Goal: Task Accomplishment & Management: Use online tool/utility

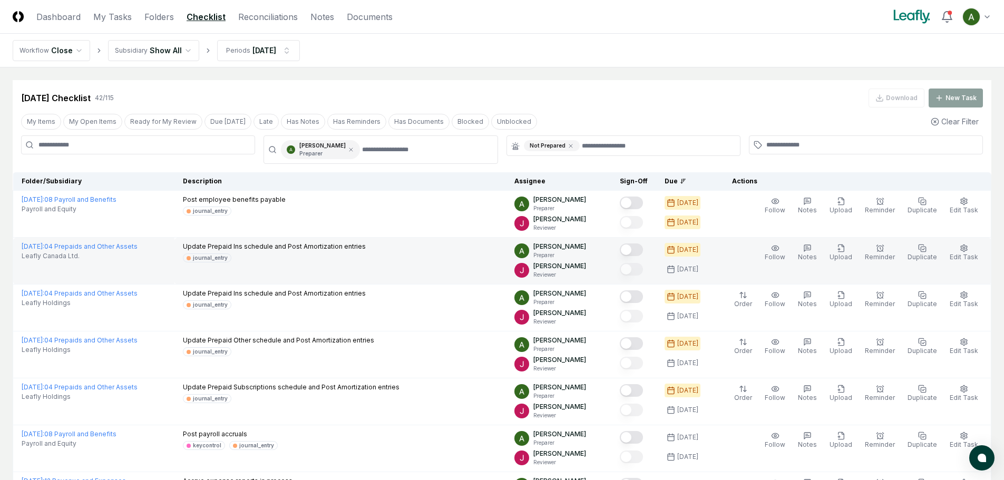
click at [643, 249] on button "Mark complete" at bounding box center [631, 249] width 23 height 13
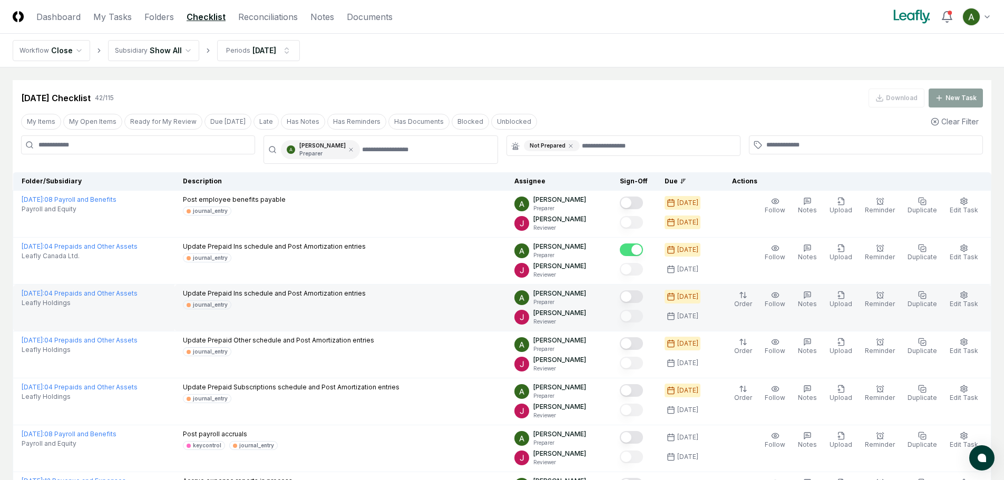
click at [643, 298] on button "Mark complete" at bounding box center [631, 296] width 23 height 13
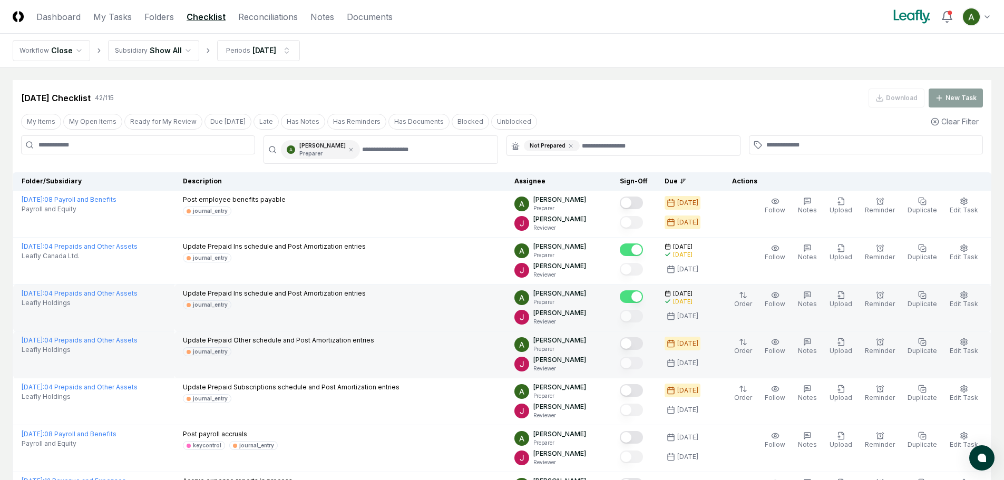
click at [647, 347] on div at bounding box center [634, 344] width 28 height 17
click at [643, 347] on button "Mark complete" at bounding box center [631, 343] width 23 height 13
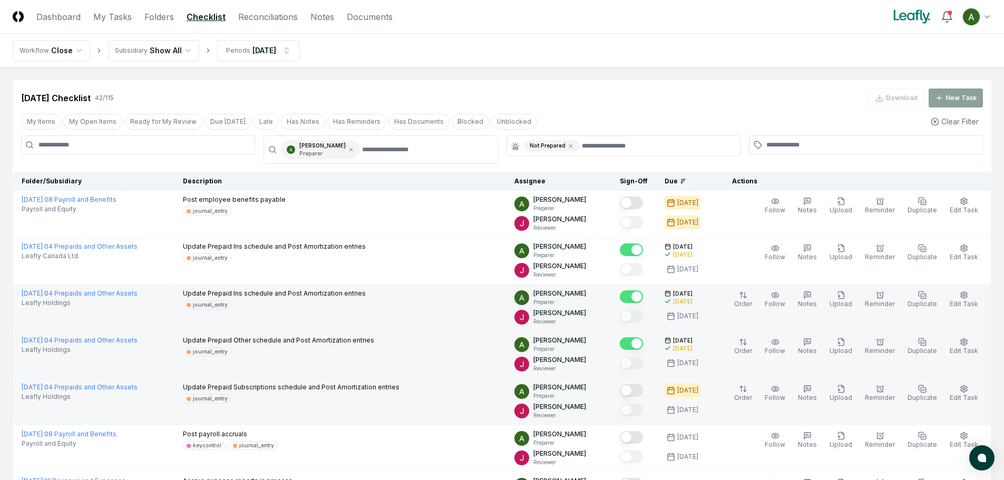
click at [643, 392] on button "Mark complete" at bounding box center [631, 390] width 23 height 13
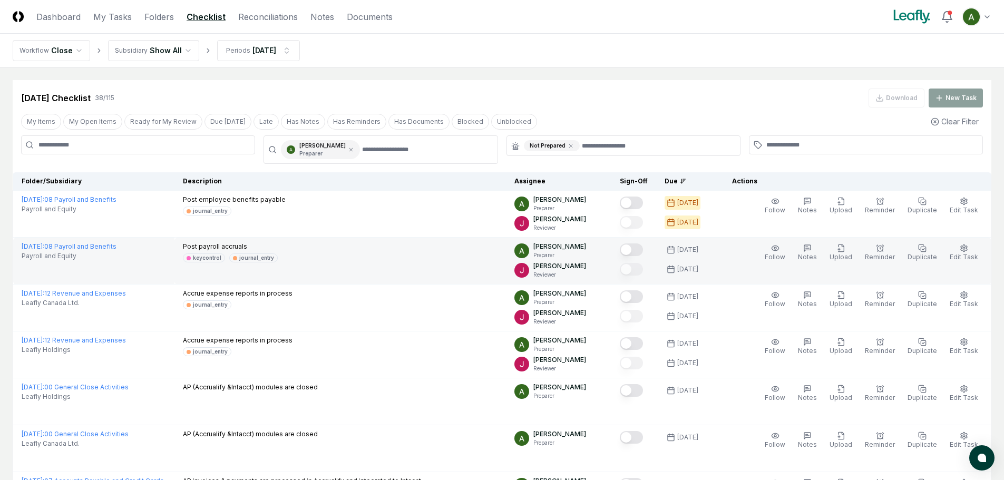
click at [643, 250] on button "Mark complete" at bounding box center [631, 249] width 23 height 13
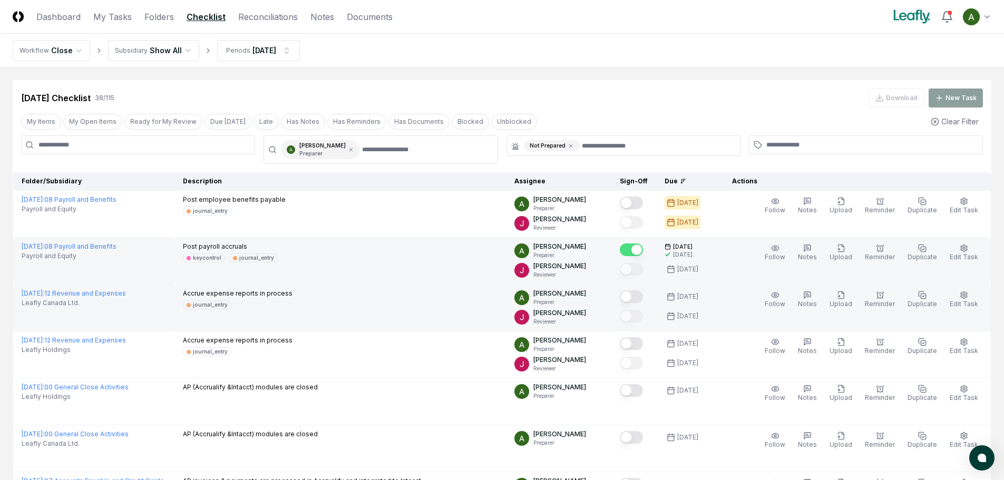
click at [643, 303] on div at bounding box center [631, 297] width 23 height 14
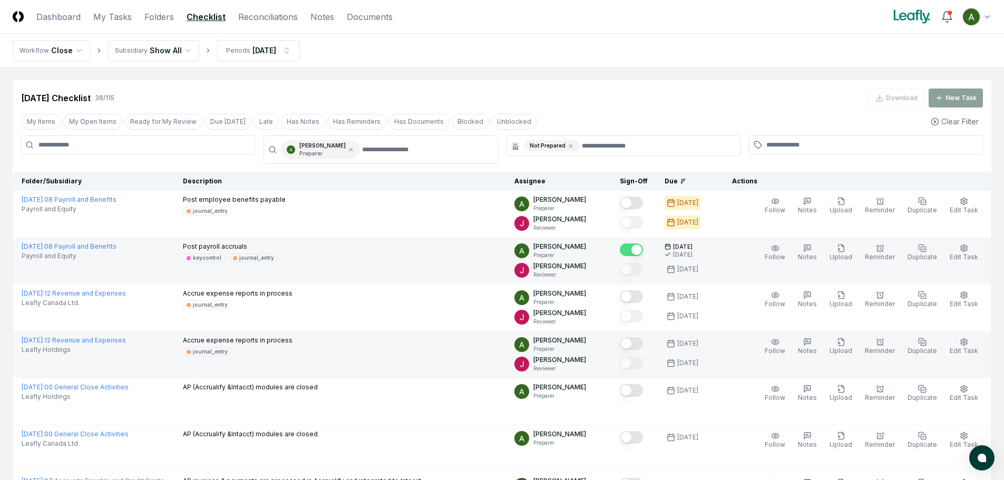
click at [643, 344] on button "Mark complete" at bounding box center [631, 343] width 23 height 13
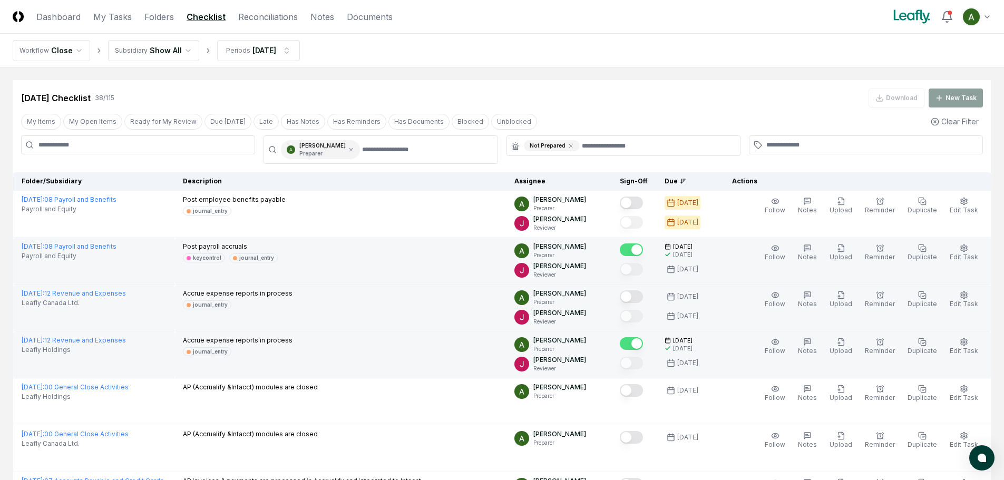
click at [643, 297] on button "Mark complete" at bounding box center [631, 296] width 23 height 13
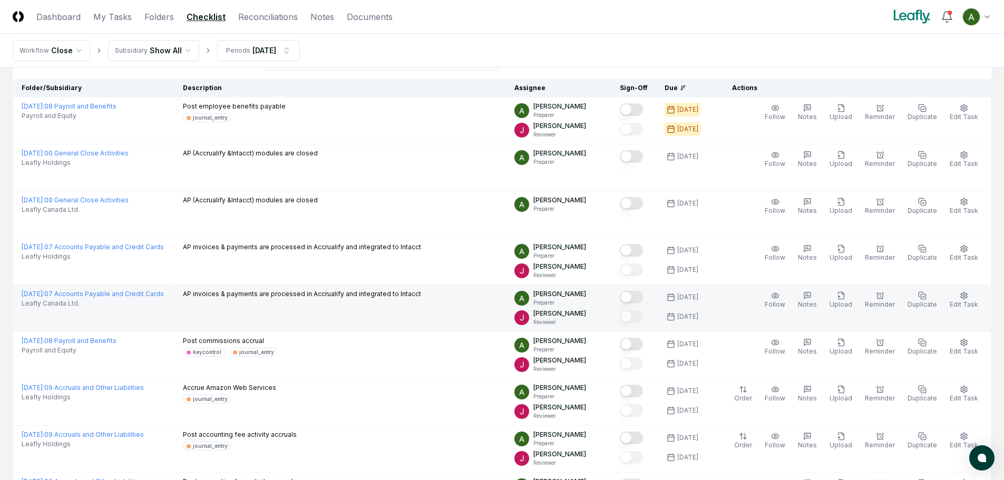
scroll to position [105, 0]
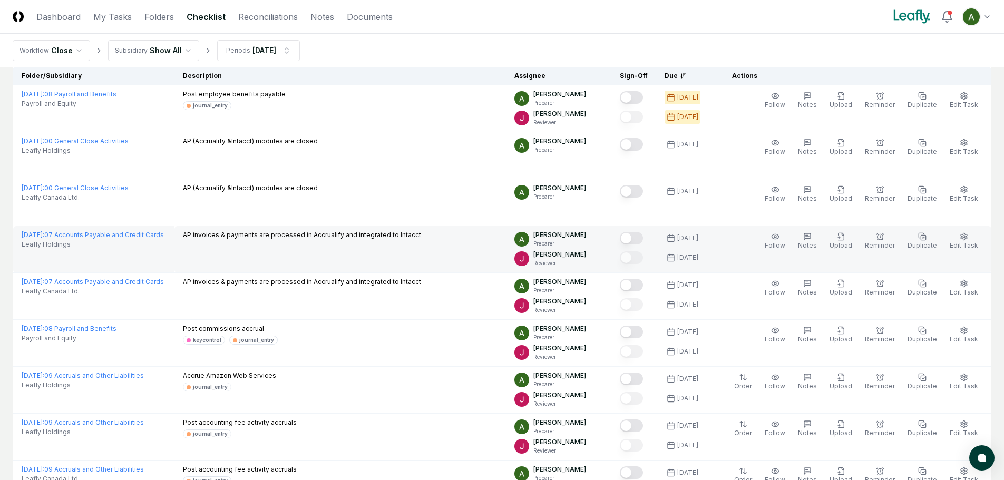
click at [643, 242] on button "Mark complete" at bounding box center [631, 238] width 23 height 13
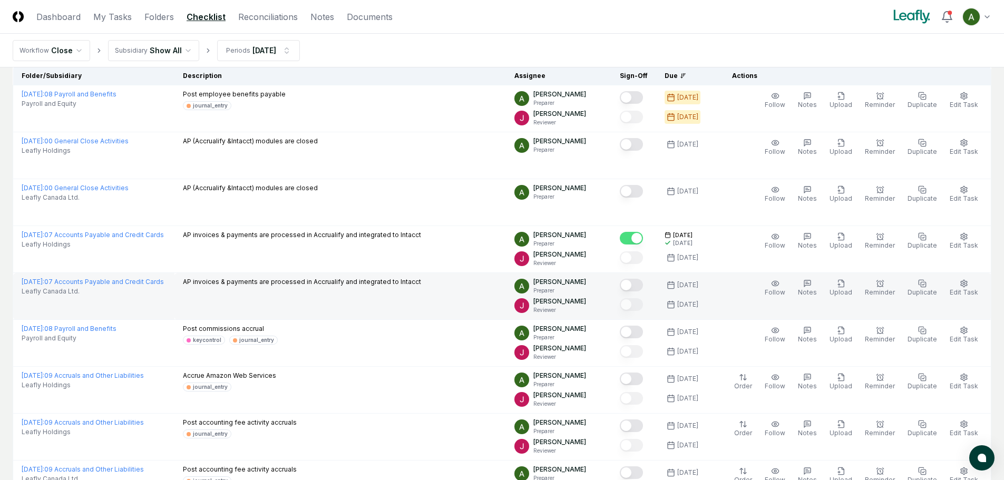
click at [642, 288] on button "Mark complete" at bounding box center [631, 285] width 23 height 13
